Goal: Book appointment/travel/reservation

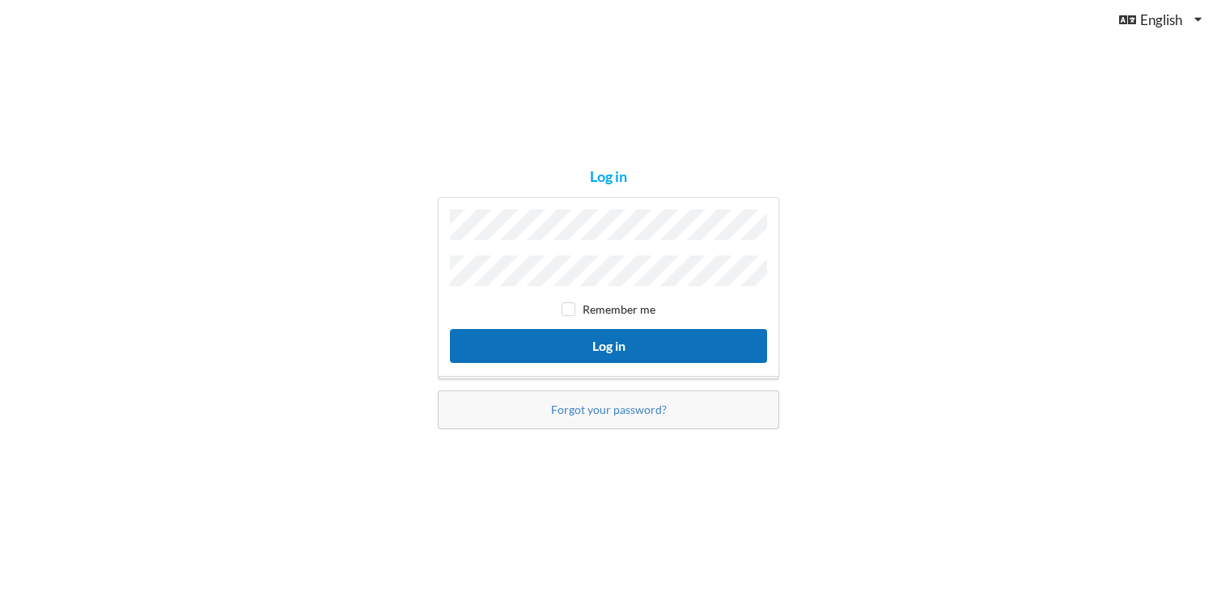
click at [661, 335] on button "Log in" at bounding box center [608, 345] width 317 height 33
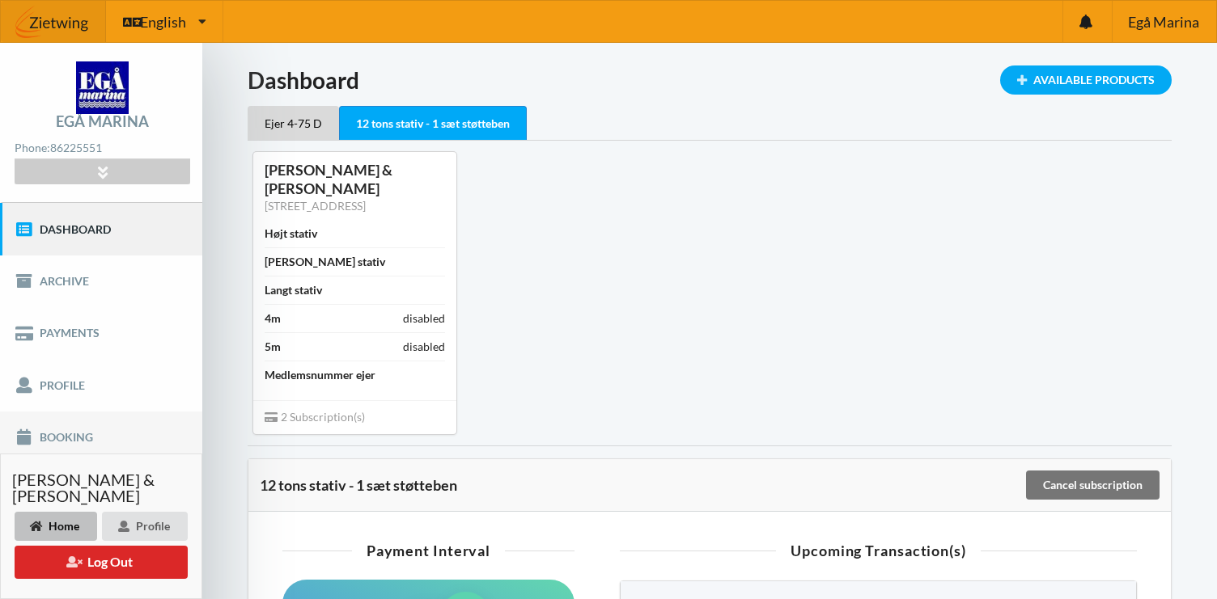
click at [86, 426] on link "Booking" at bounding box center [101, 438] width 202 height 52
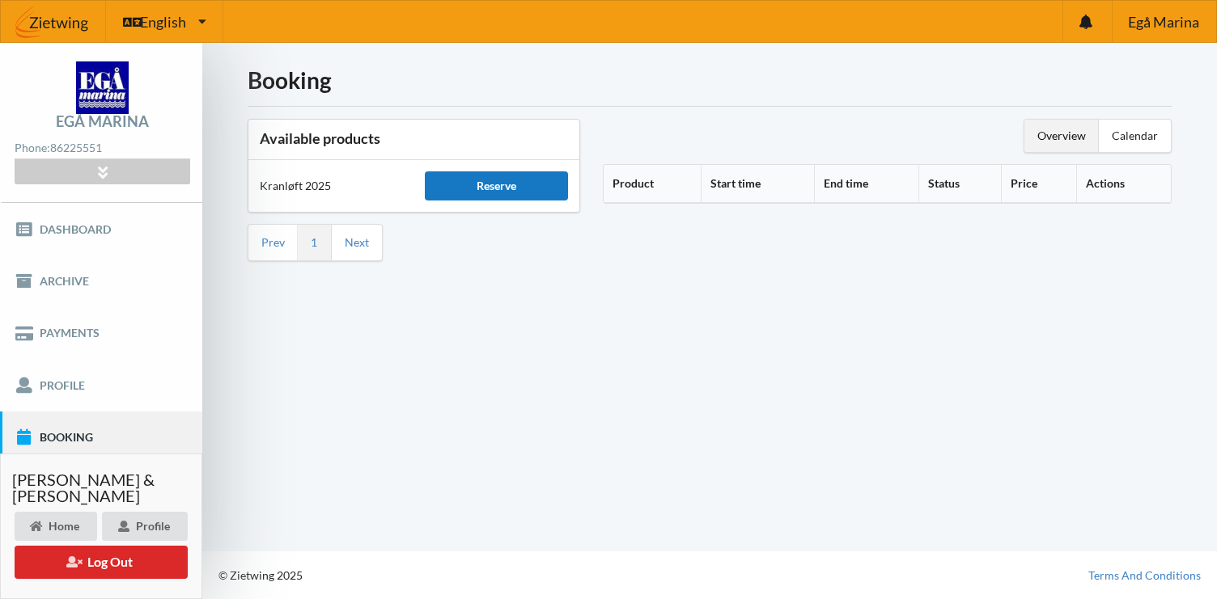
click at [459, 196] on div "Reserve" at bounding box center [496, 186] width 142 height 29
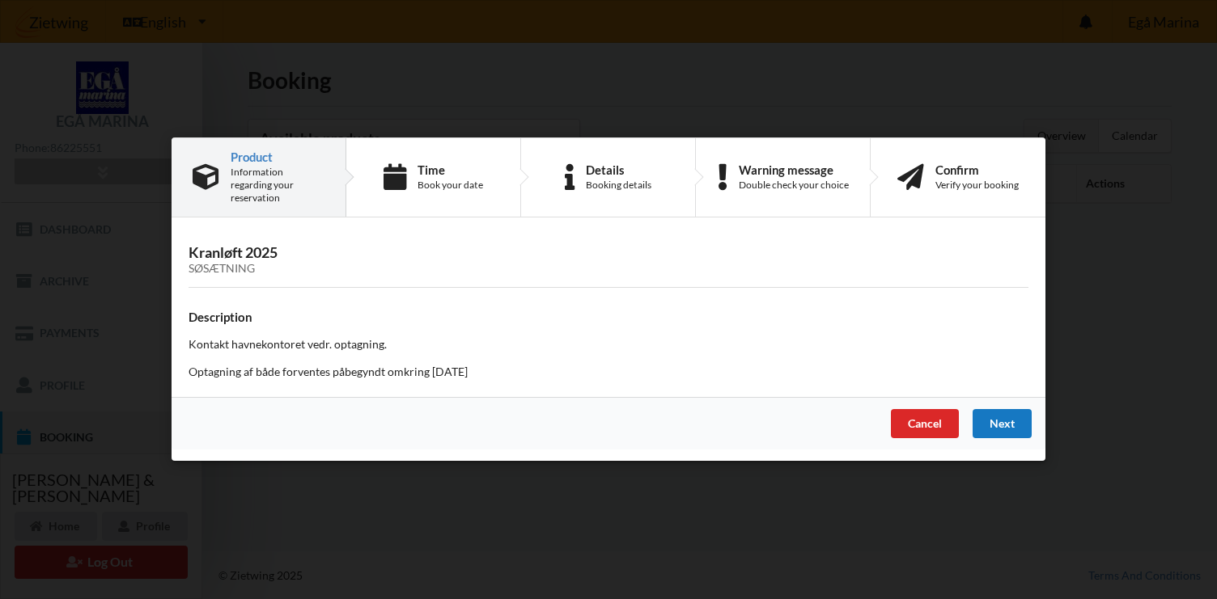
click at [997, 410] on div "Next" at bounding box center [1001, 424] width 59 height 29
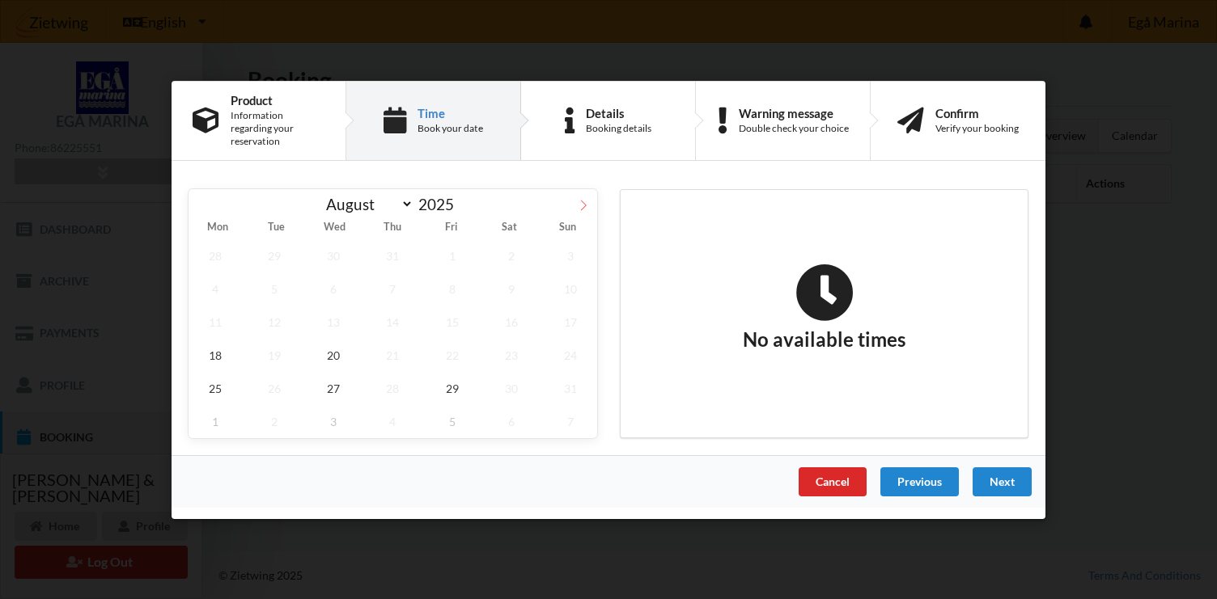
click at [584, 204] on span at bounding box center [584, 202] width 28 height 28
click at [584, 201] on icon at bounding box center [583, 204] width 11 height 11
click at [205, 199] on icon at bounding box center [202, 204] width 11 height 11
select select "9"
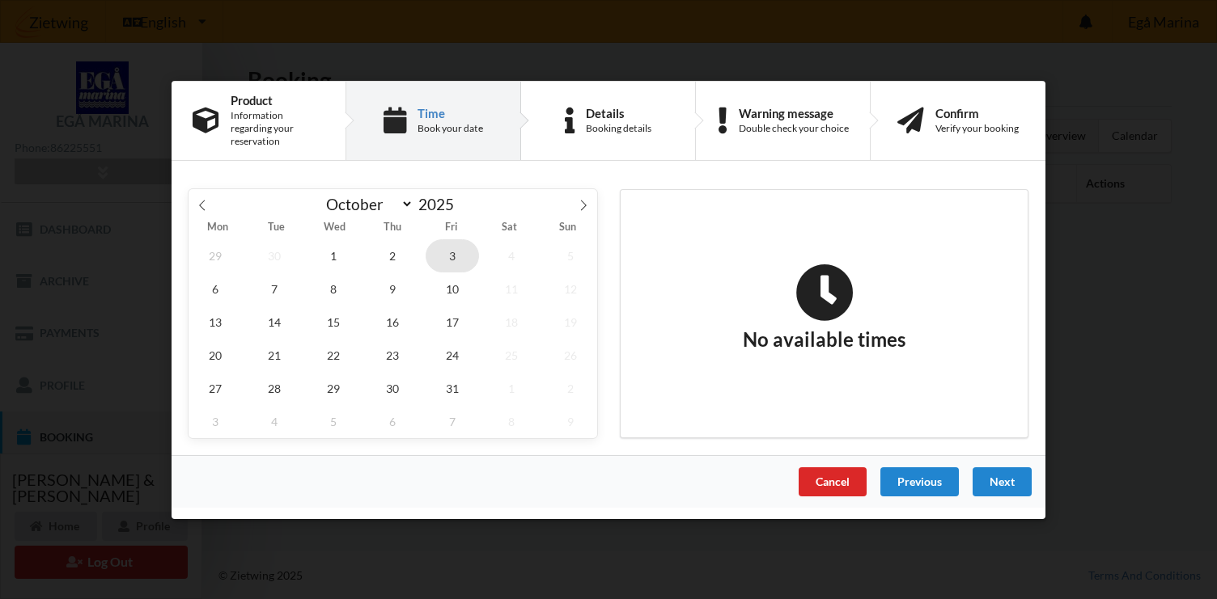
click at [447, 251] on span "3" at bounding box center [452, 255] width 53 height 33
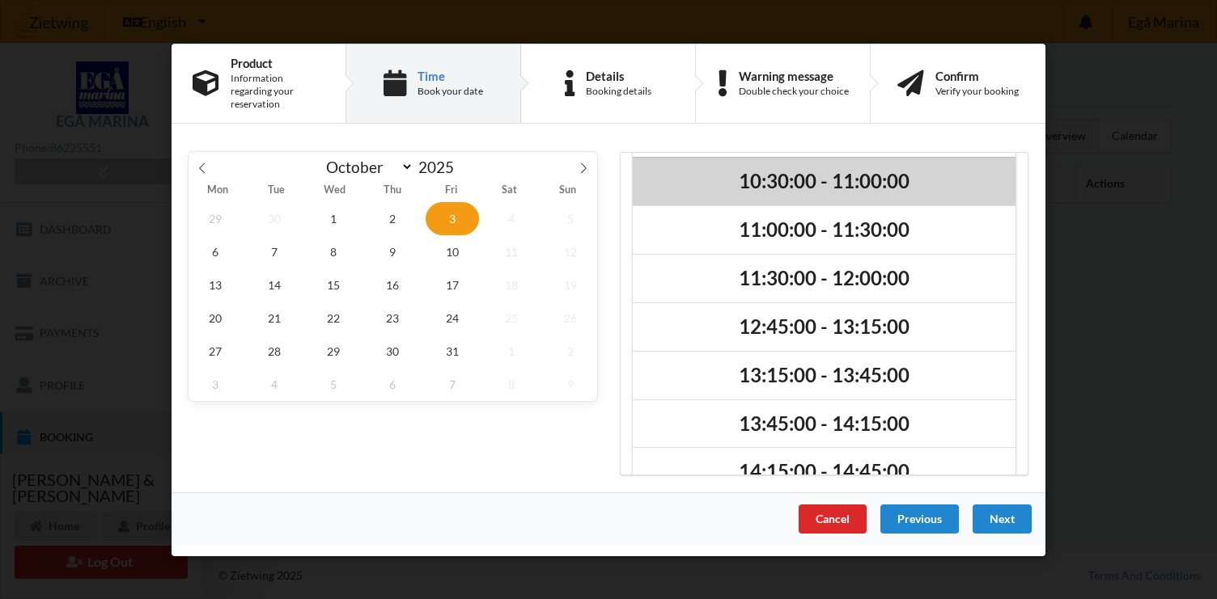
scroll to position [185, 0]
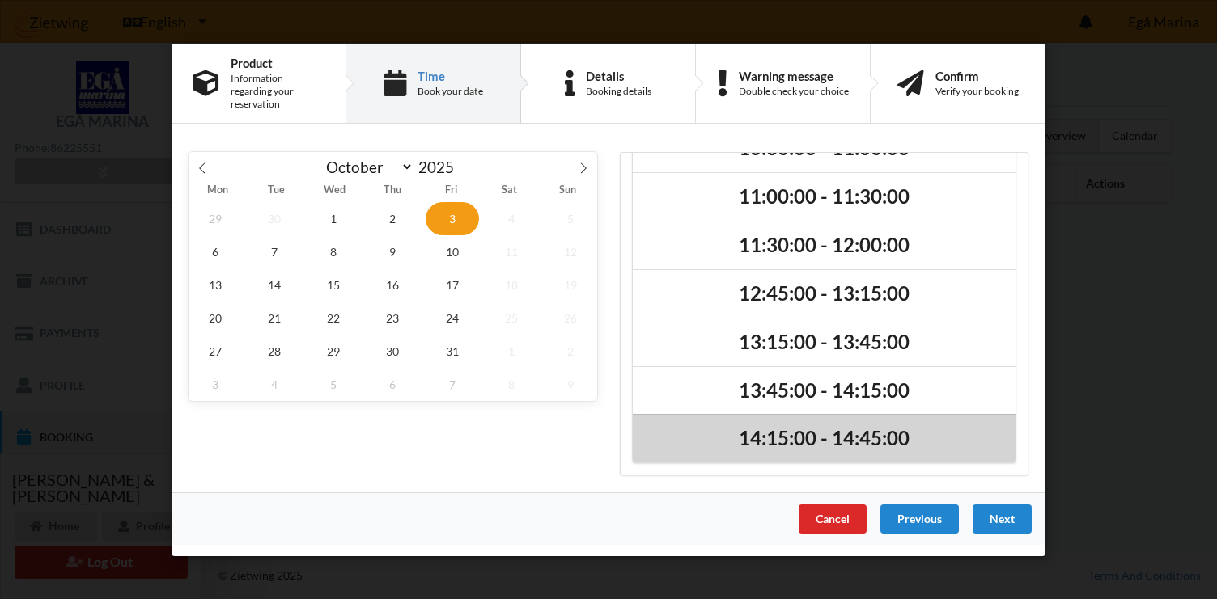
click at [806, 426] on h2 "14:15:00 - 14:45:00" at bounding box center [824, 438] width 360 height 25
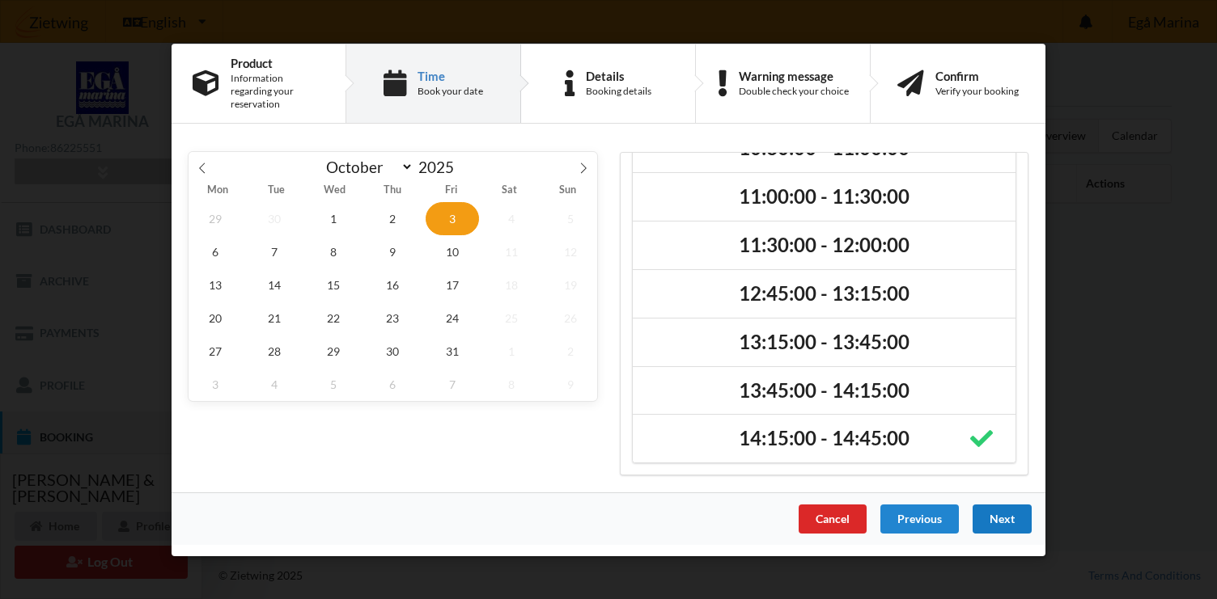
click at [989, 505] on div "Next" at bounding box center [1001, 518] width 59 height 29
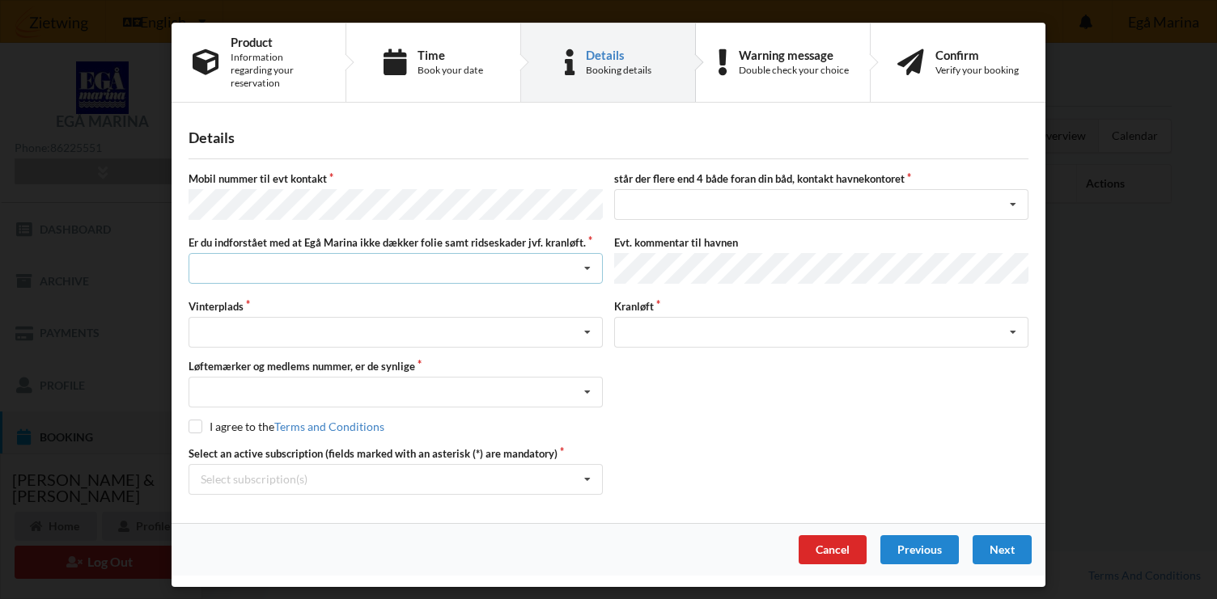
click at [466, 265] on div "Jeg har tæpper med og tager selv ansvaret for eventuelle folie samt ridseskader…" at bounding box center [395, 268] width 414 height 31
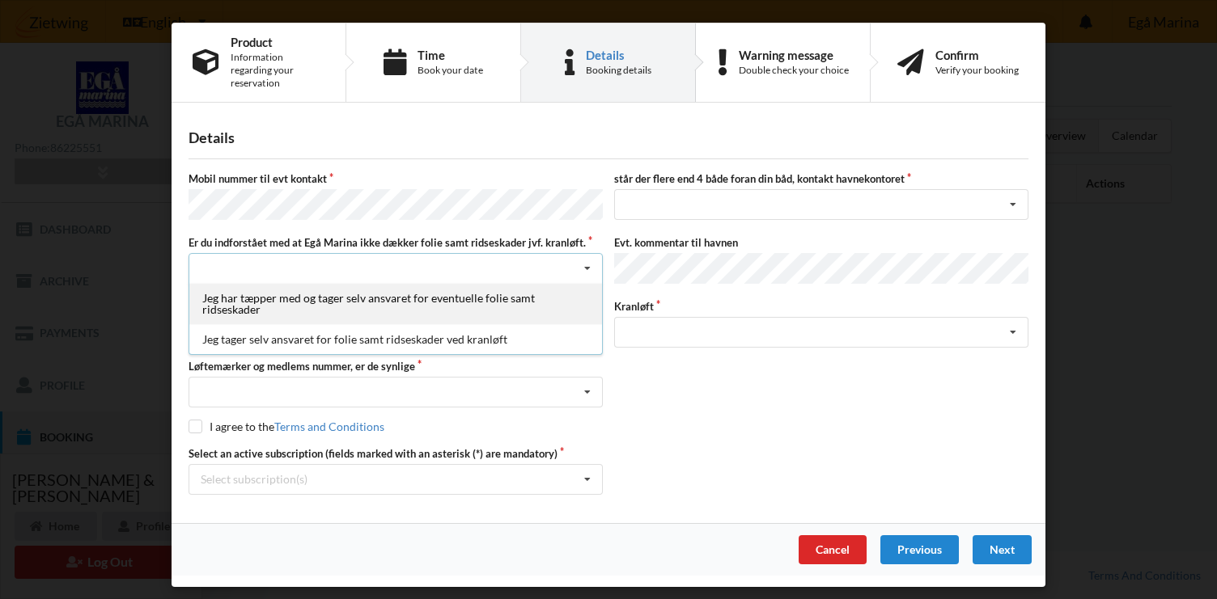
click at [462, 299] on div "Jeg har tæpper med og tager selv ansvaret for eventuelle folie samt ridseskader" at bounding box center [395, 303] width 413 height 41
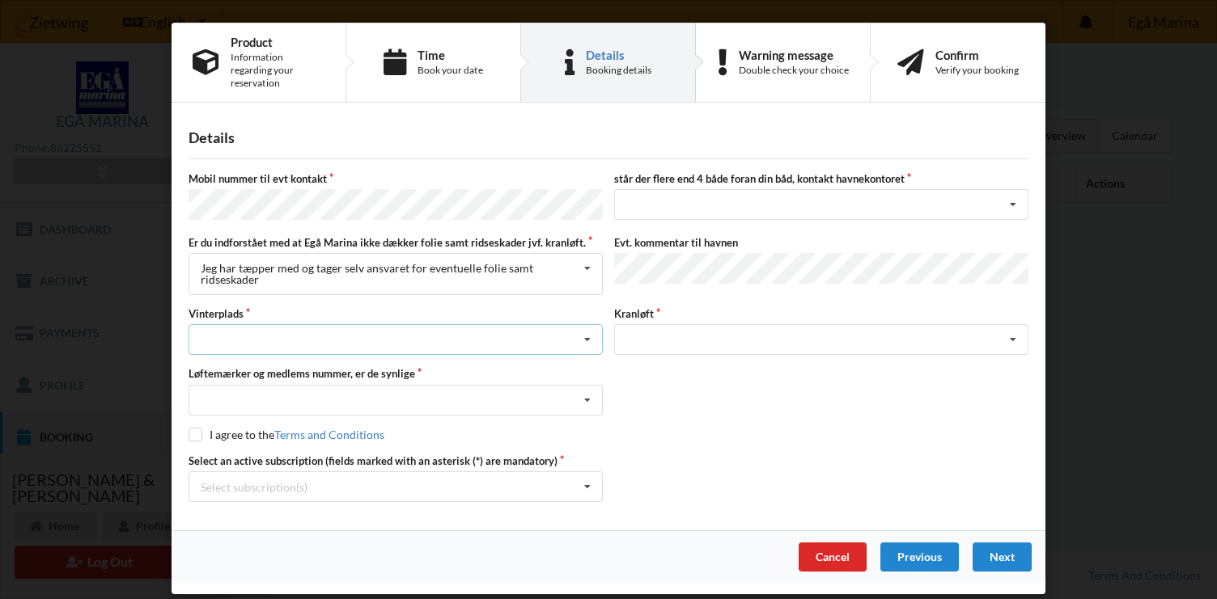
click at [455, 324] on div "Landplads nr. 1 Landplads nr. 2 Landplads nr.3 Landplads nr. 4 Landplads nr. 5 …" at bounding box center [395, 339] width 414 height 31
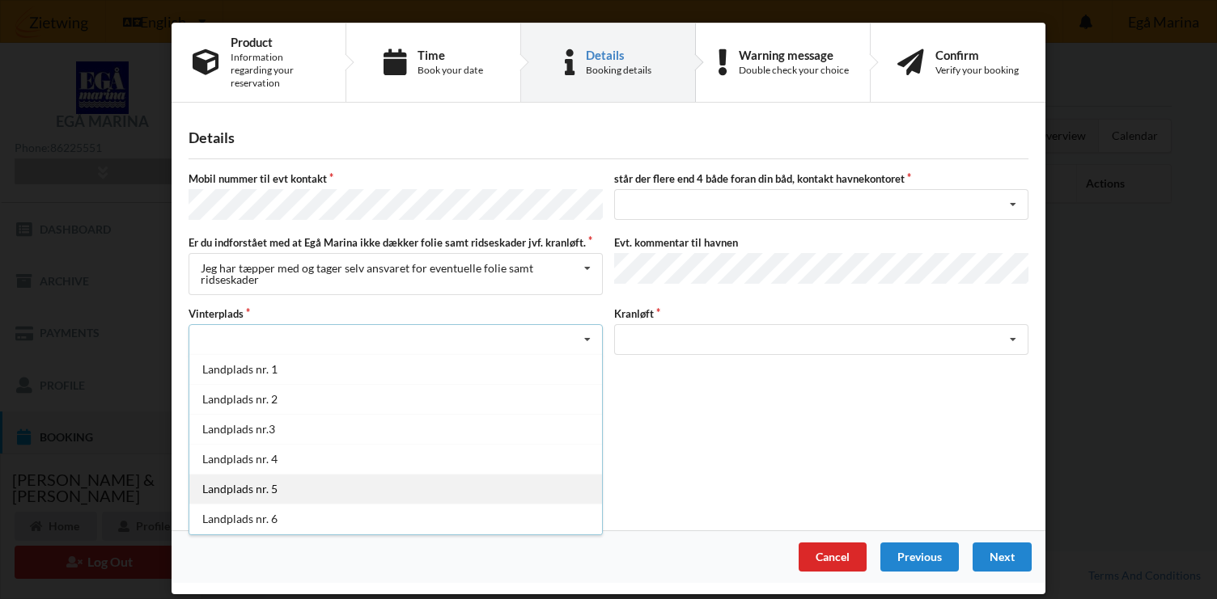
click at [280, 474] on div "Landplads nr. 5" at bounding box center [395, 489] width 413 height 30
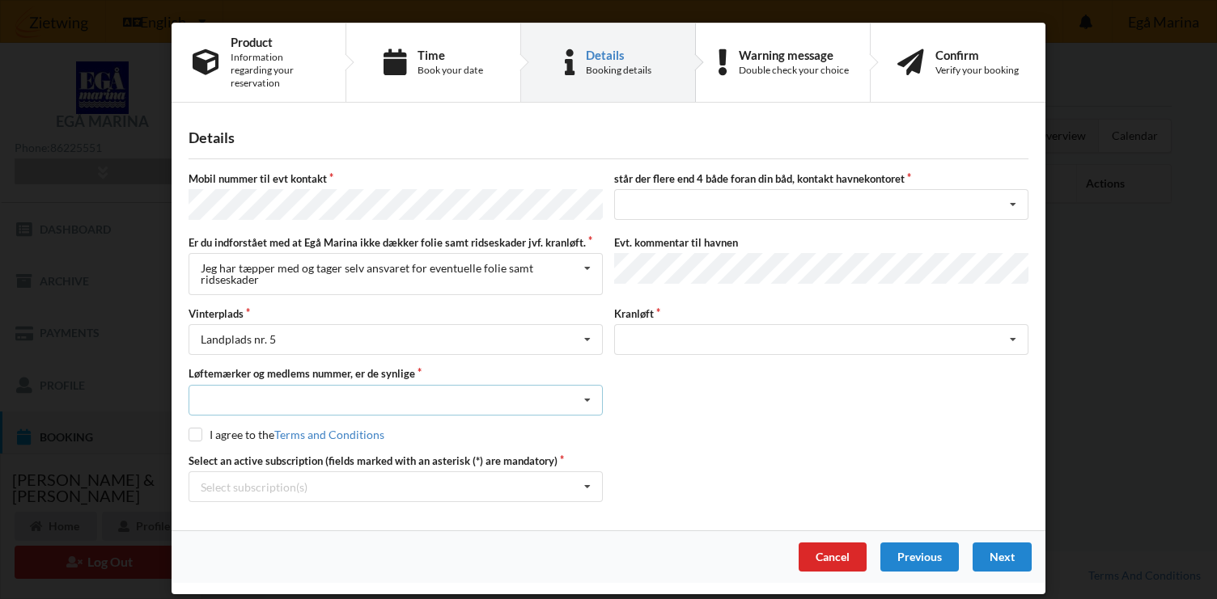
click at [339, 385] on div "Nej, jeg kontakter havnekontoret inden løftet Ja, mine mærker er synlige og int…" at bounding box center [395, 400] width 414 height 31
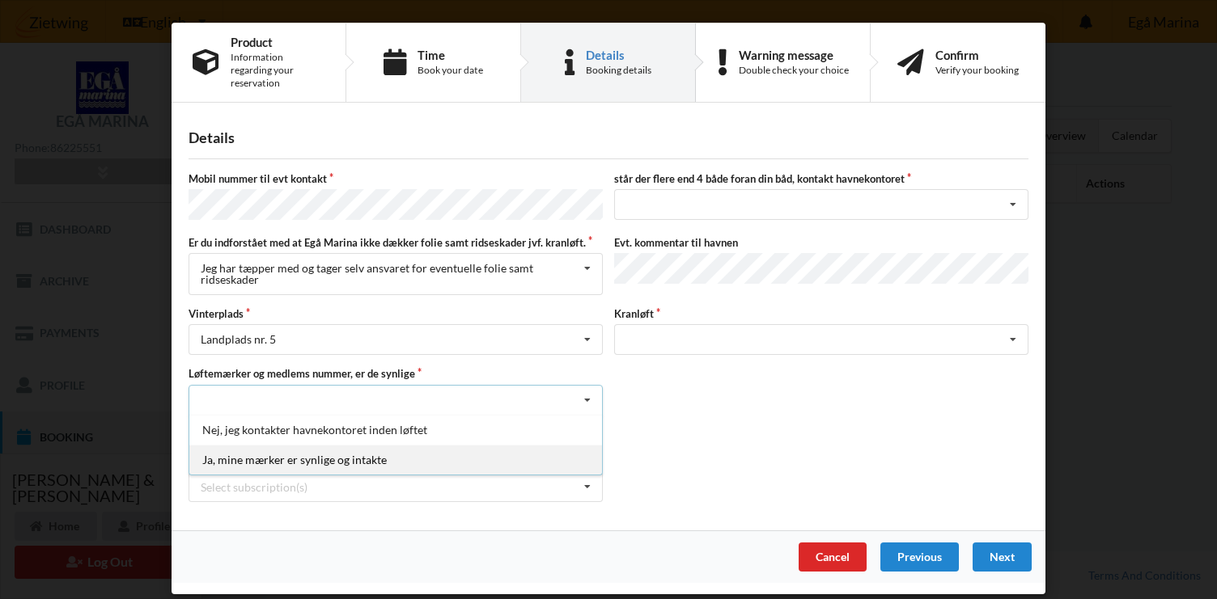
click at [320, 445] on div "Ja, mine mærker er synlige og intakte" at bounding box center [395, 460] width 413 height 30
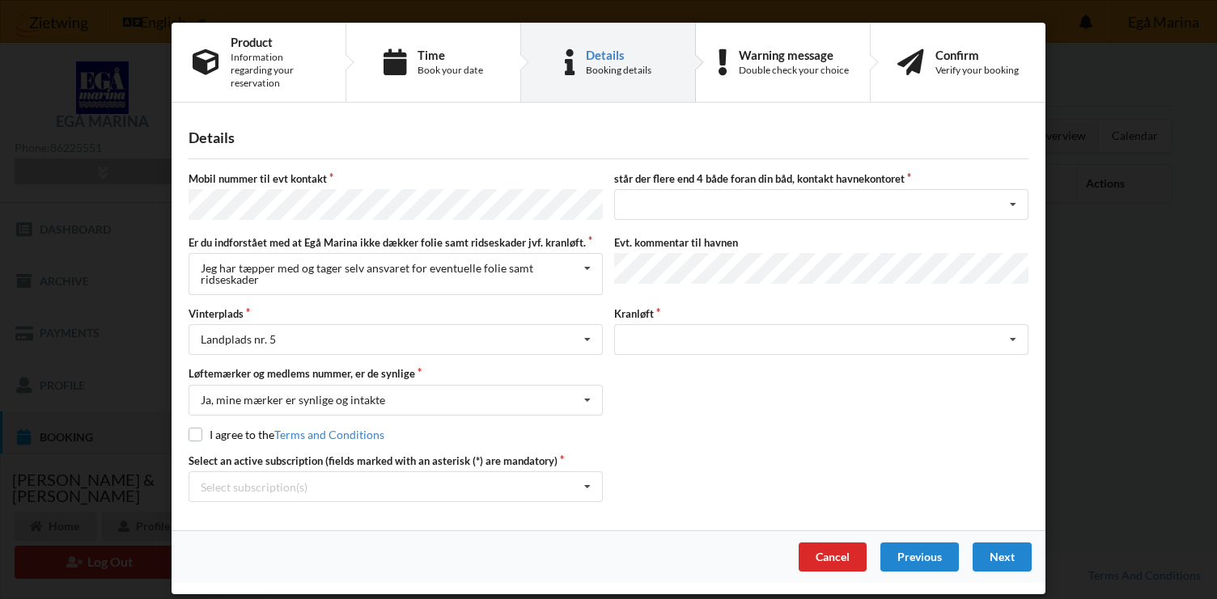
click at [197, 428] on input "checkbox" at bounding box center [195, 435] width 14 height 14
checkbox input "true"
click at [273, 481] on div "Select subscription(s)" at bounding box center [254, 488] width 107 height 14
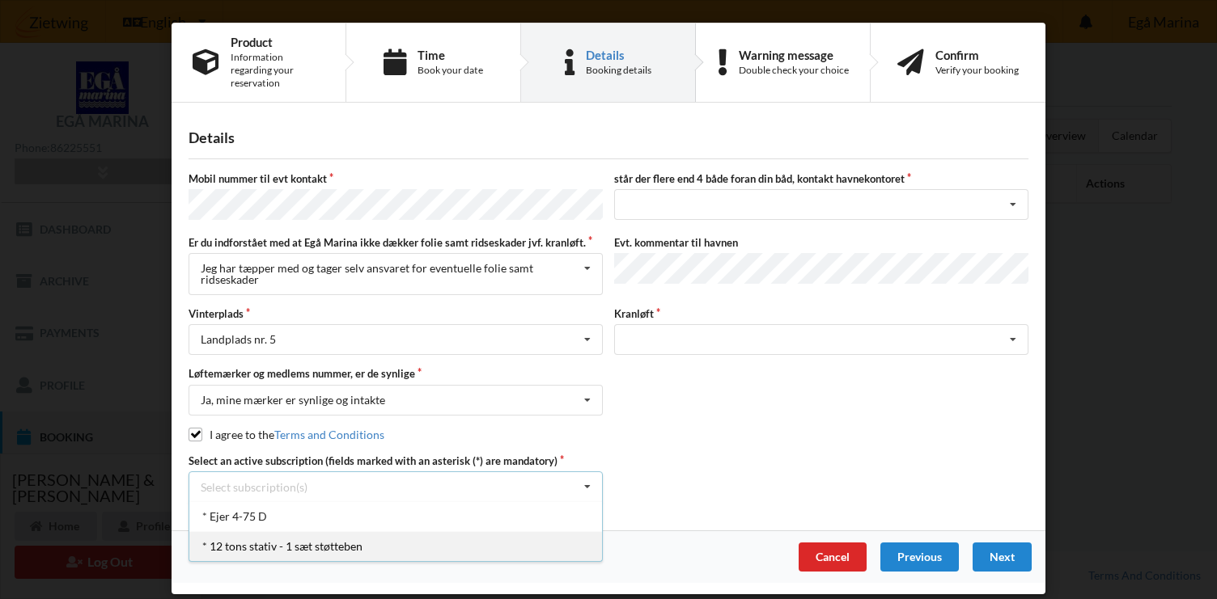
click at [258, 531] on div "* 12 tons stativ - 1 sæt støtteben" at bounding box center [395, 546] width 413 height 30
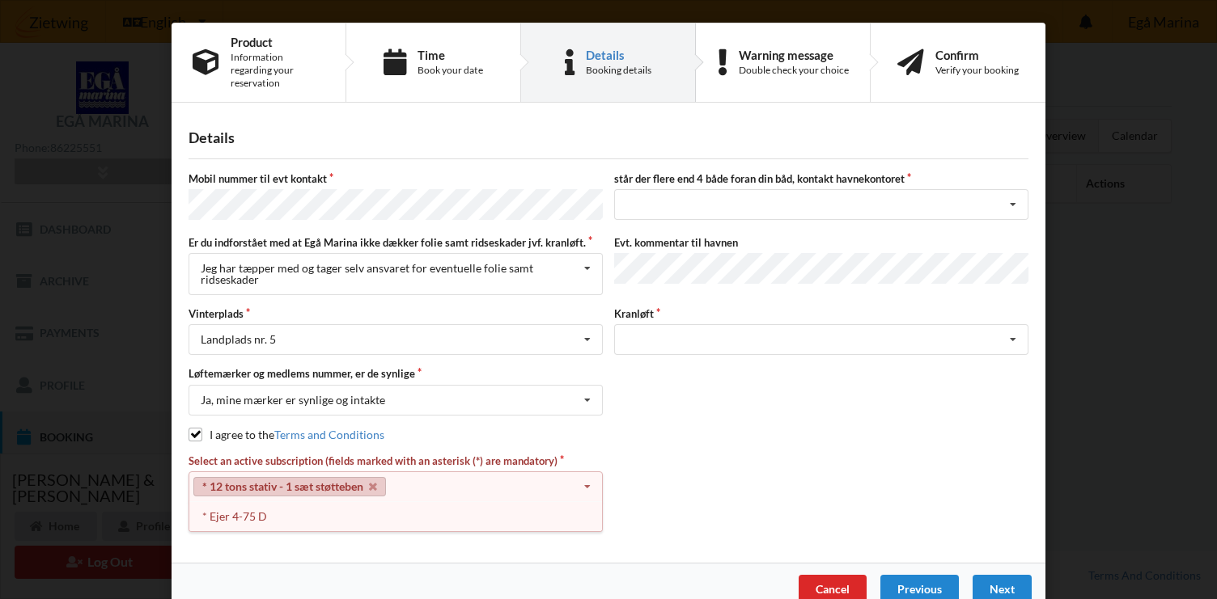
click at [582, 472] on icon at bounding box center [587, 487] width 24 height 30
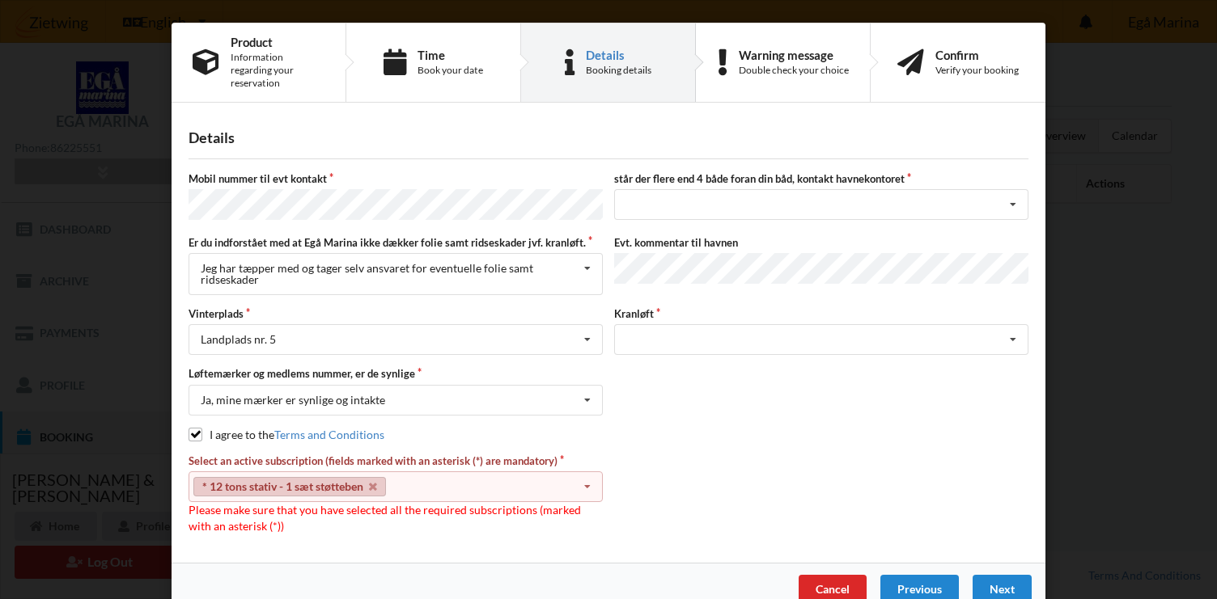
click at [582, 472] on icon at bounding box center [587, 487] width 24 height 30
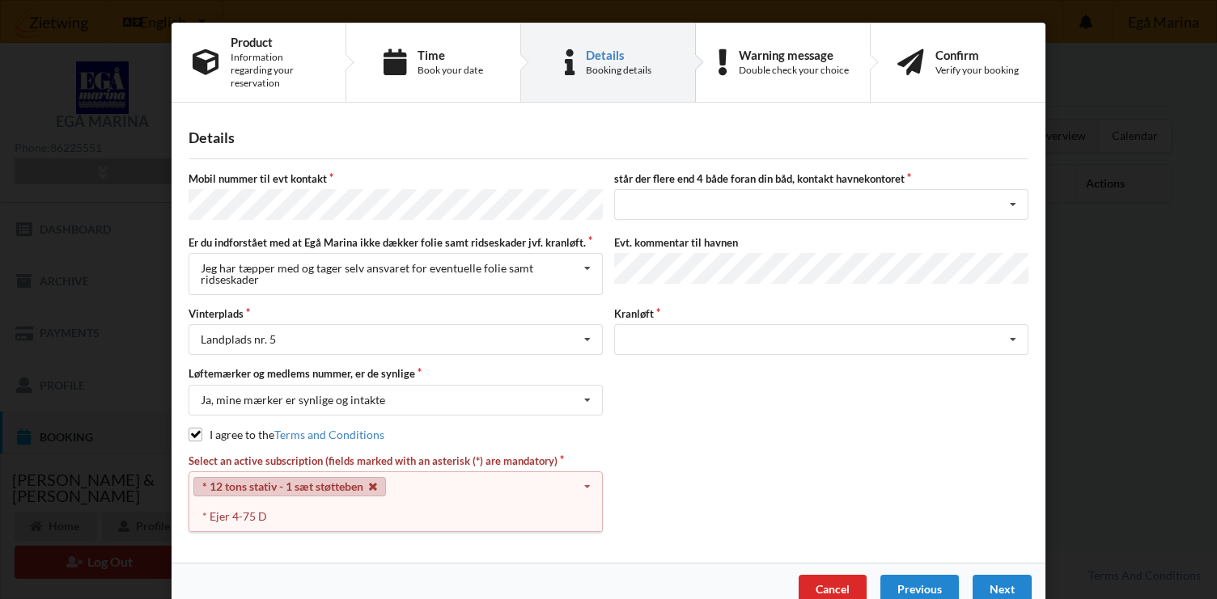
click at [369, 482] on icon at bounding box center [373, 487] width 8 height 11
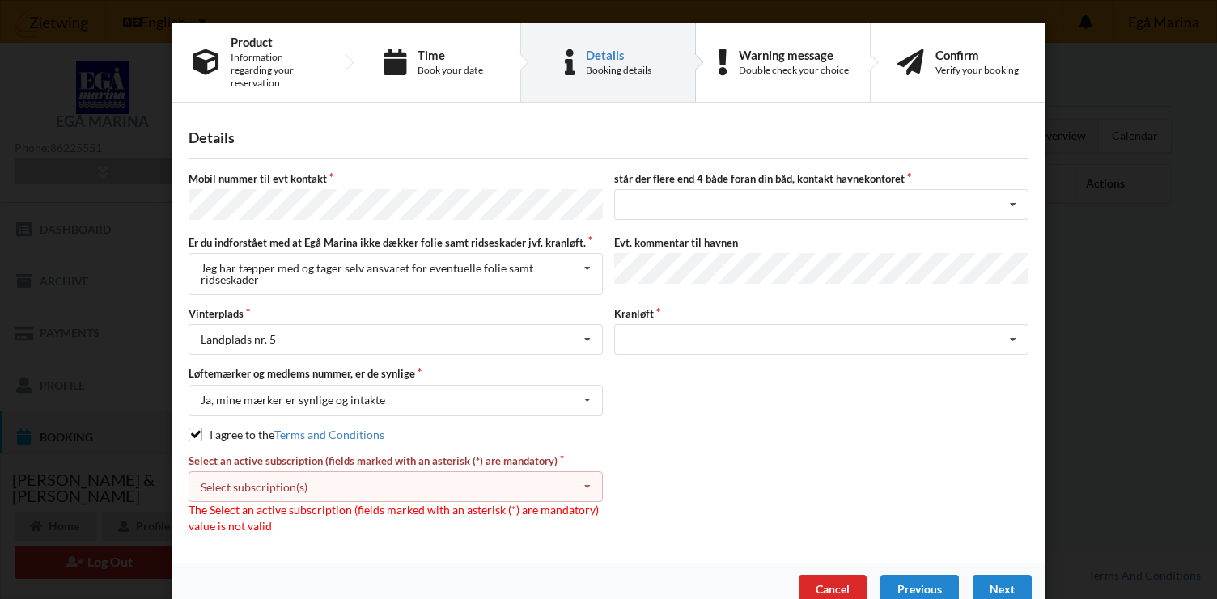
click at [337, 472] on div "Select subscription(s) * Ejer 4-75 D * 12 tons stativ - 1 sæt støtteben" at bounding box center [395, 487] width 414 height 31
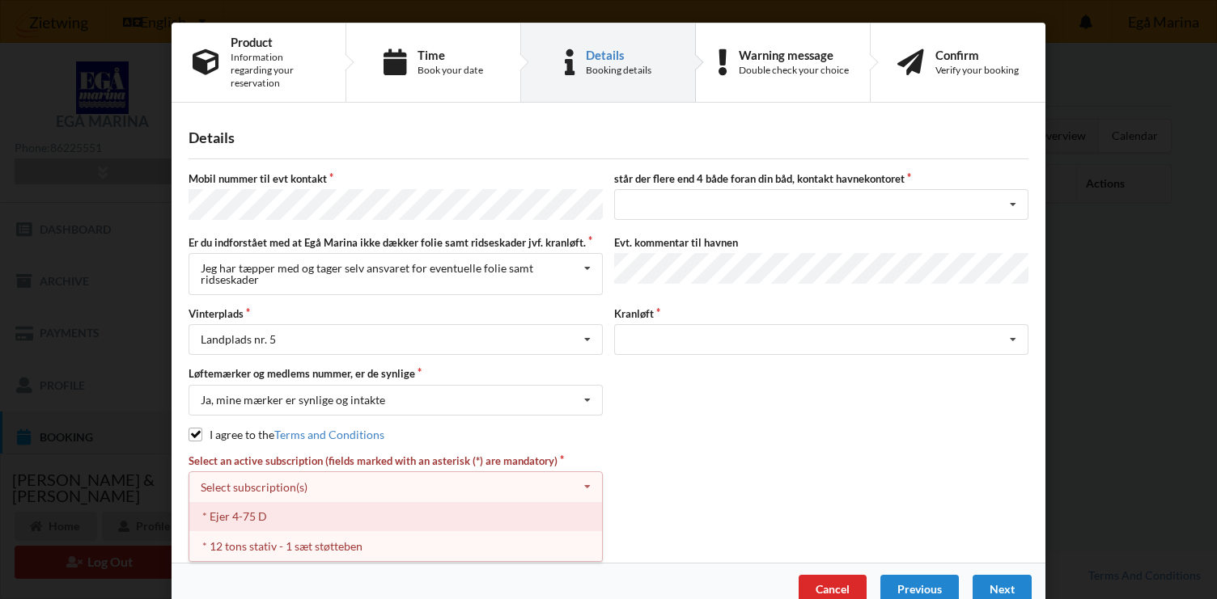
click at [264, 506] on div "* Ejer 4-75 D" at bounding box center [395, 517] width 413 height 30
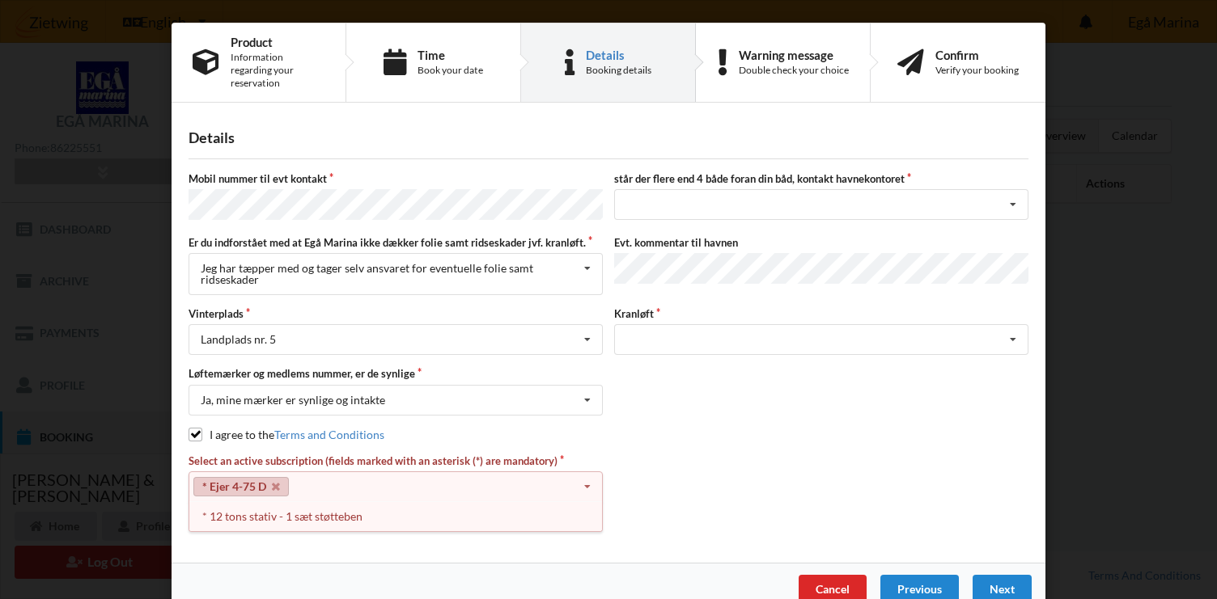
click at [587, 474] on icon at bounding box center [587, 487] width 24 height 30
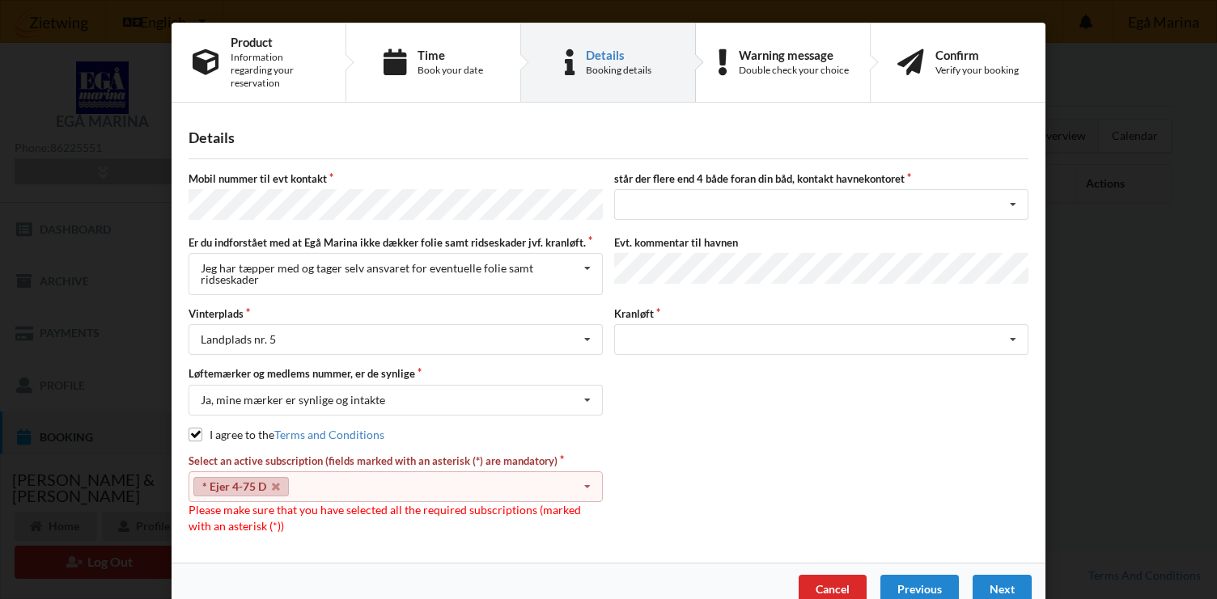
click at [278, 477] on link "* Ejer 4-75 D" at bounding box center [240, 486] width 95 height 19
click at [274, 482] on icon at bounding box center [276, 487] width 8 height 11
click at [591, 472] on icon at bounding box center [587, 487] width 24 height 30
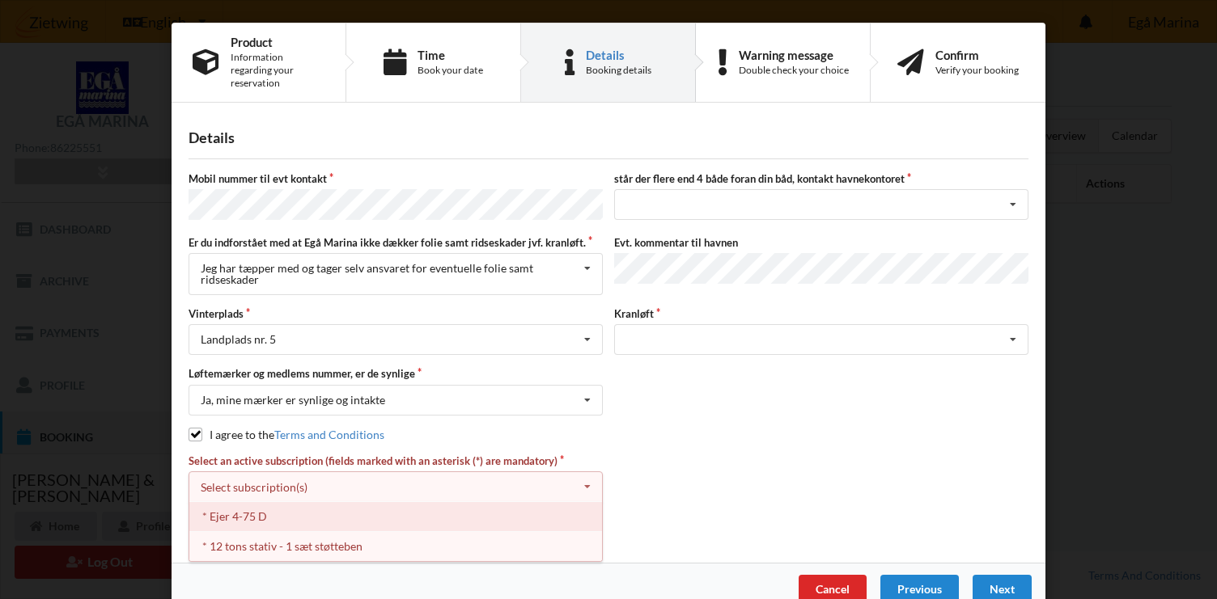
click at [395, 507] on div "* Ejer 4-75 D" at bounding box center [395, 517] width 413 height 30
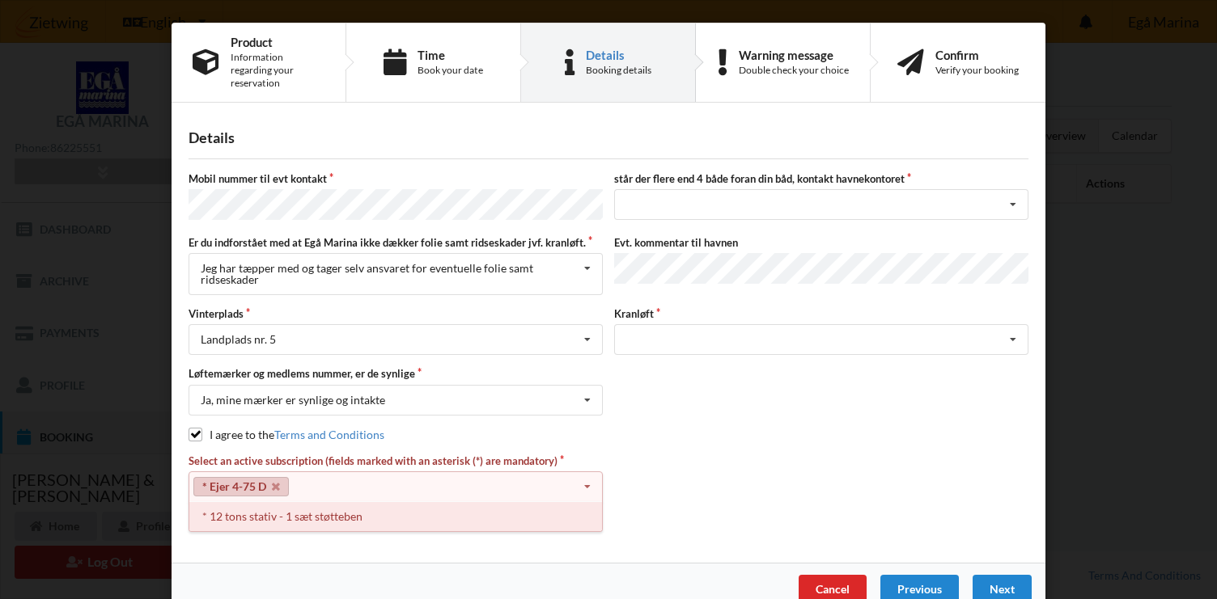
click at [353, 502] on div "* 12 tons stativ - 1 sæt støtteben" at bounding box center [395, 517] width 413 height 30
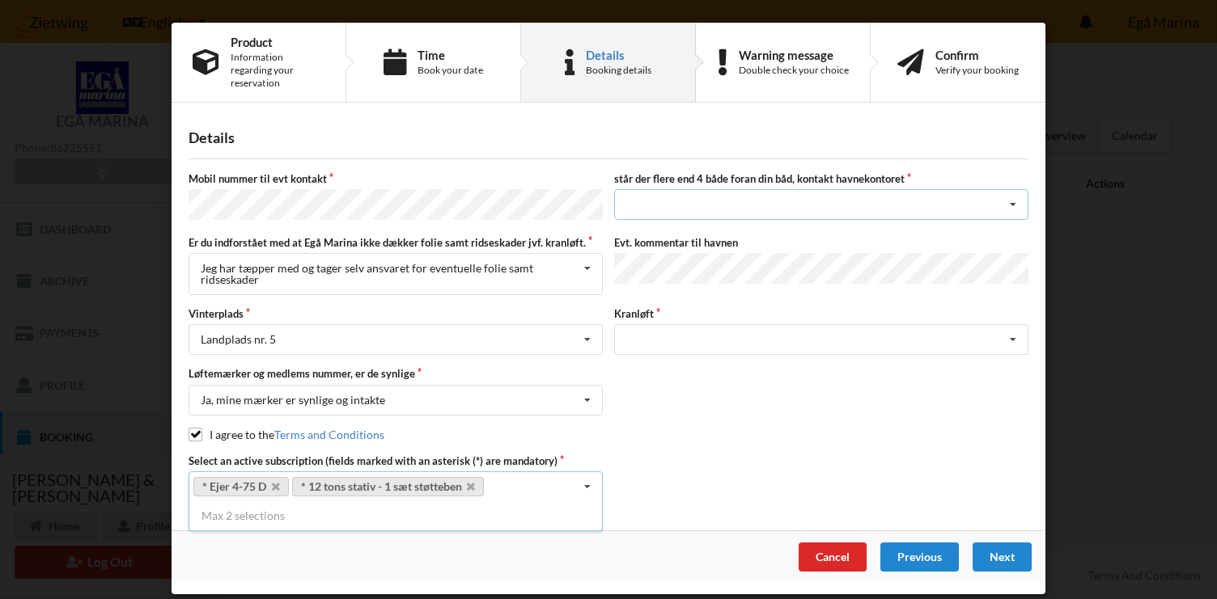
click at [1016, 200] on icon at bounding box center [1013, 205] width 24 height 30
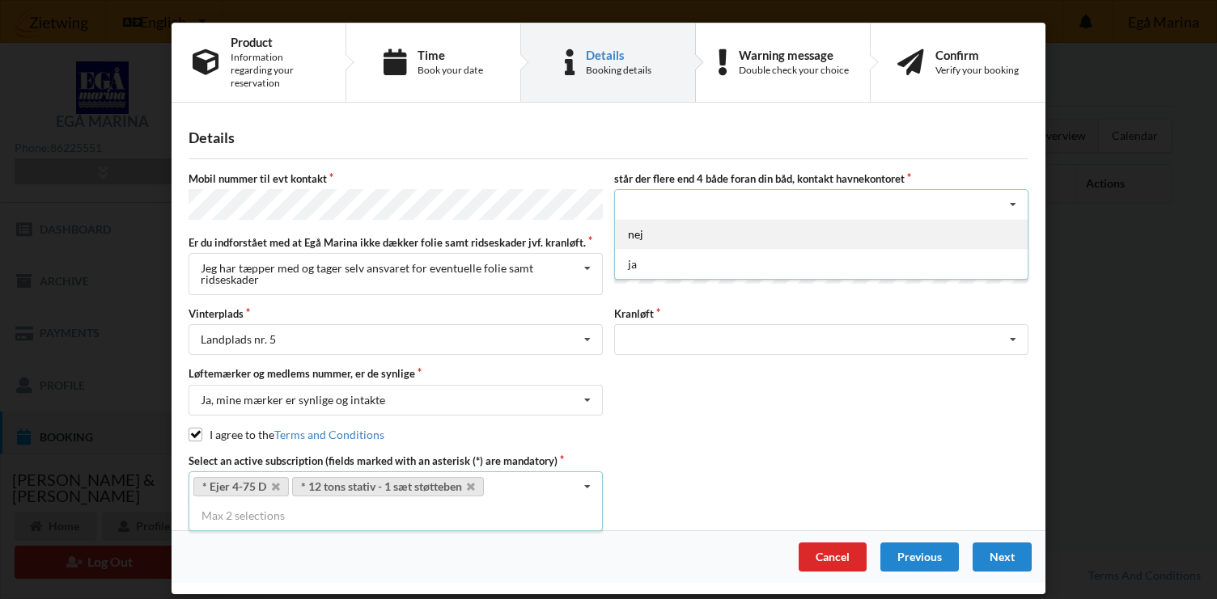
click at [968, 221] on div "nej" at bounding box center [821, 234] width 413 height 30
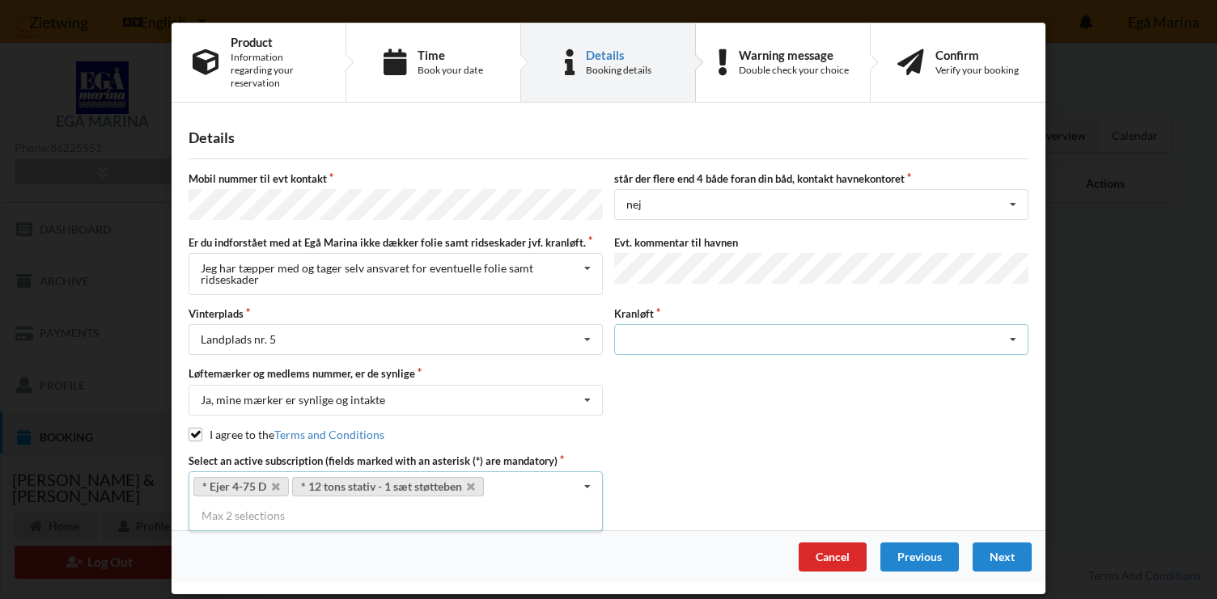
click at [899, 328] on div "Søsætning" at bounding box center [821, 339] width 414 height 31
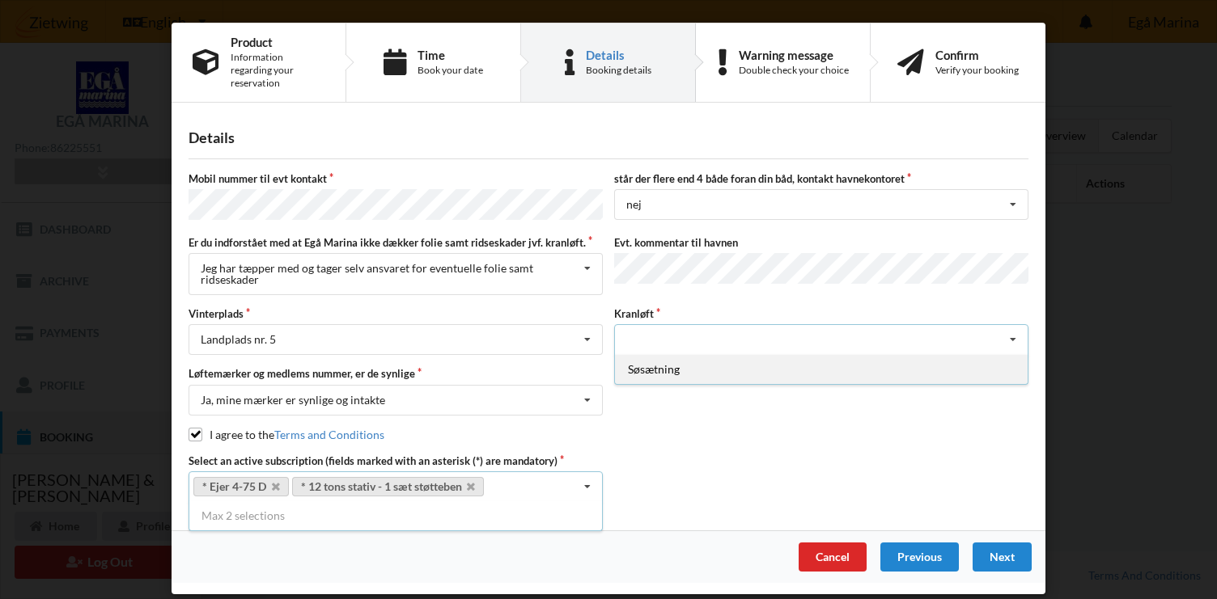
click at [869, 354] on div "Søsætning" at bounding box center [821, 369] width 413 height 30
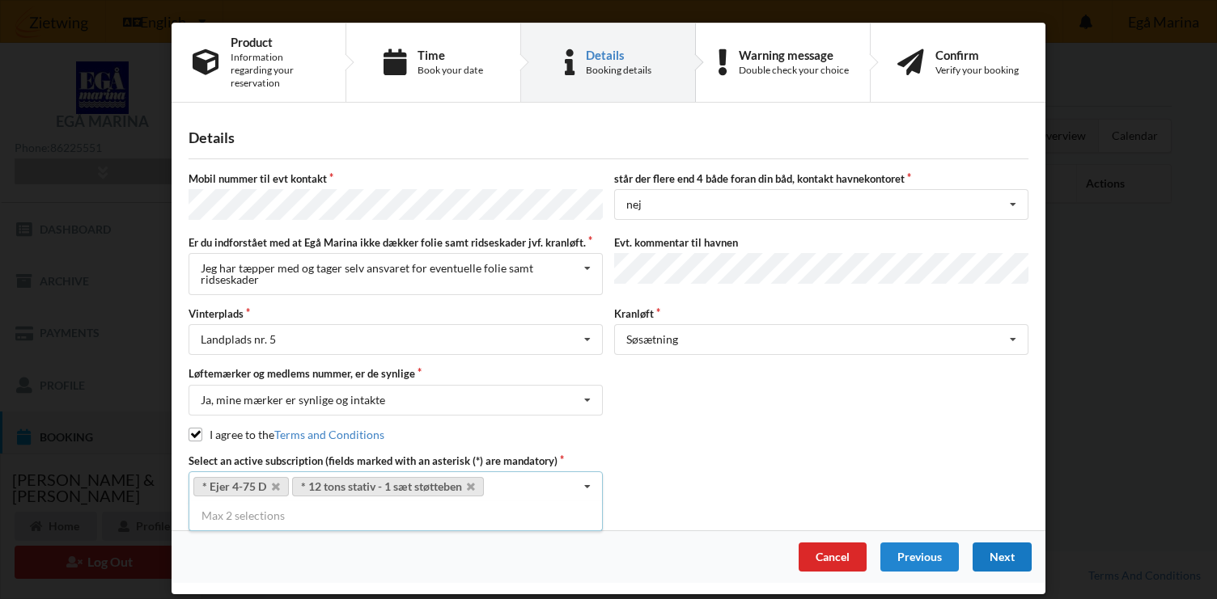
click at [999, 543] on div "Next" at bounding box center [1001, 557] width 59 height 29
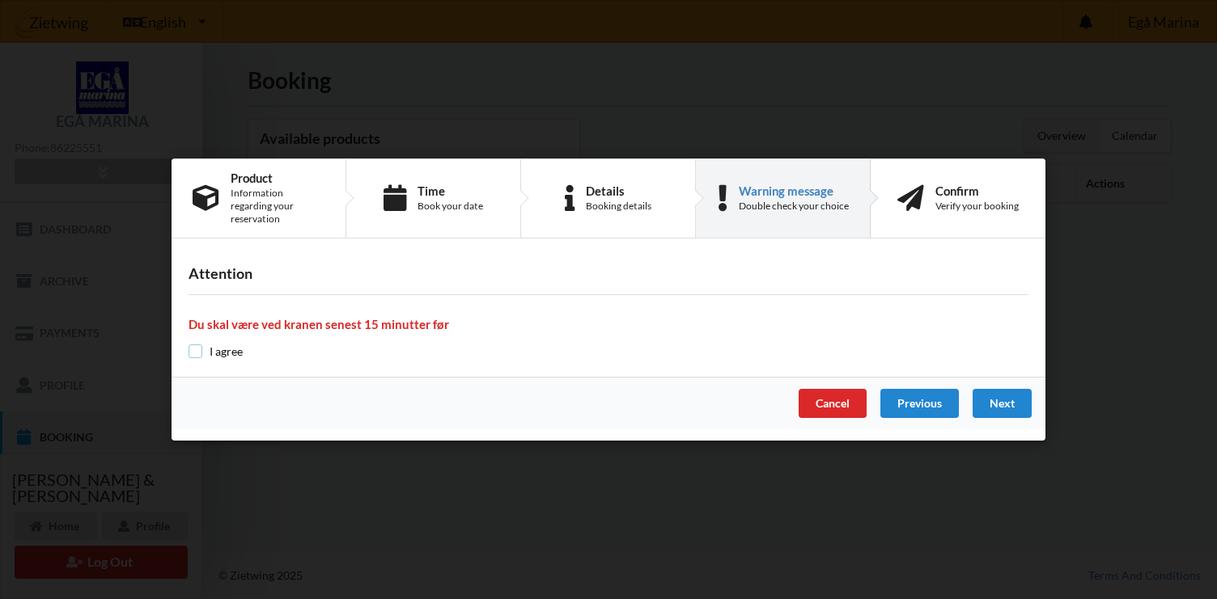
click at [201, 349] on input "checkbox" at bounding box center [195, 352] width 14 height 14
checkbox input "true"
click at [1007, 389] on div "Next" at bounding box center [1001, 403] width 59 height 29
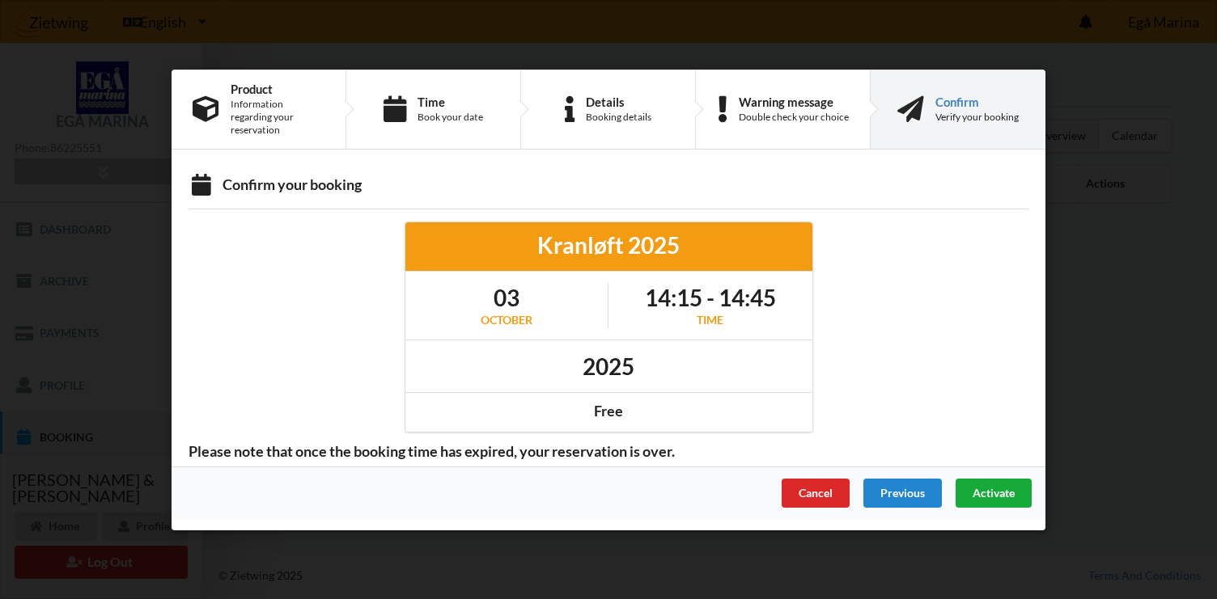
click at [1002, 485] on span "Activate" at bounding box center [993, 492] width 42 height 14
